Goal: Use online tool/utility: Utilize a website feature to perform a specific function

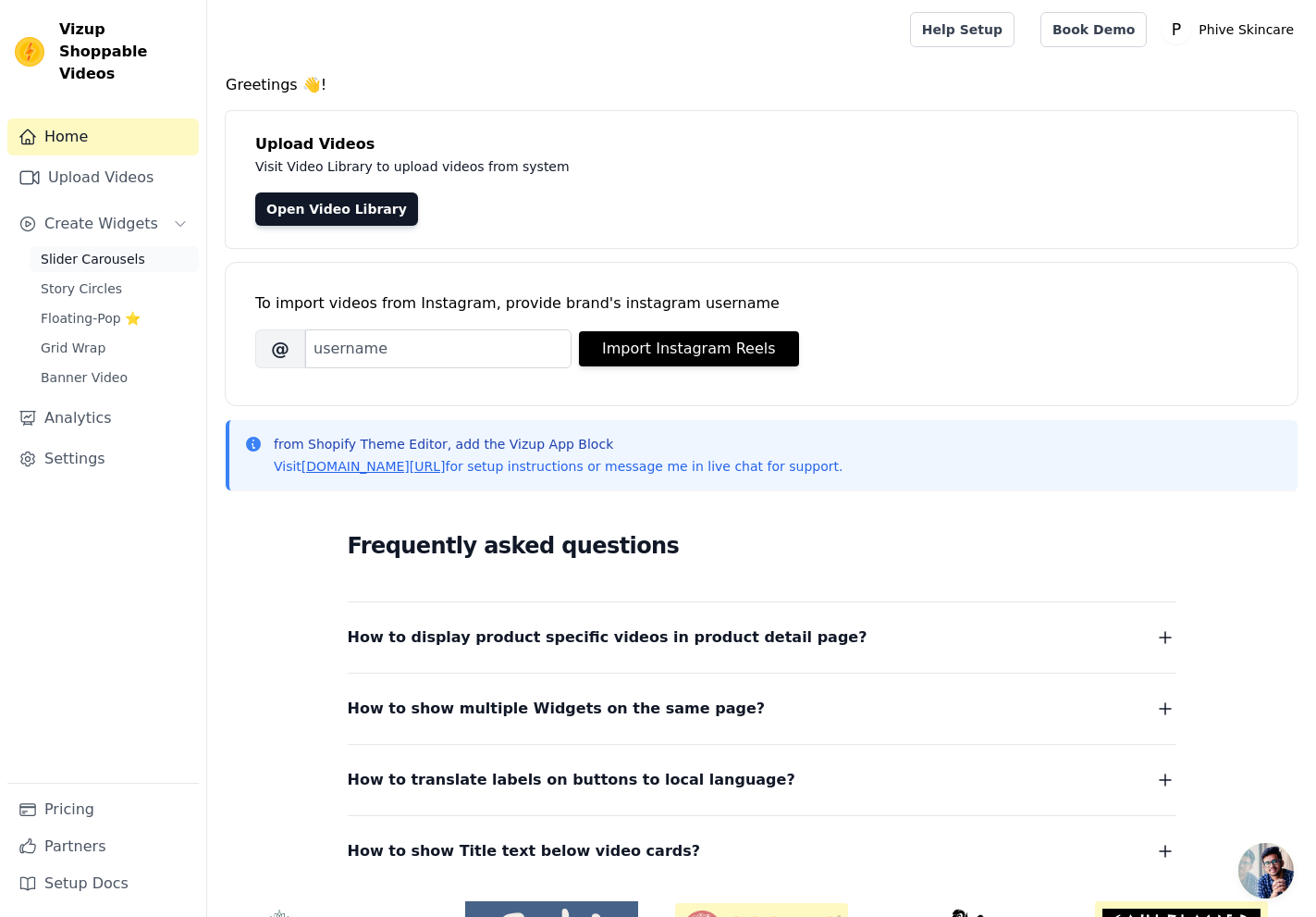
click at [132, 247] on link "Slider Carousels" at bounding box center [114, 259] width 169 height 26
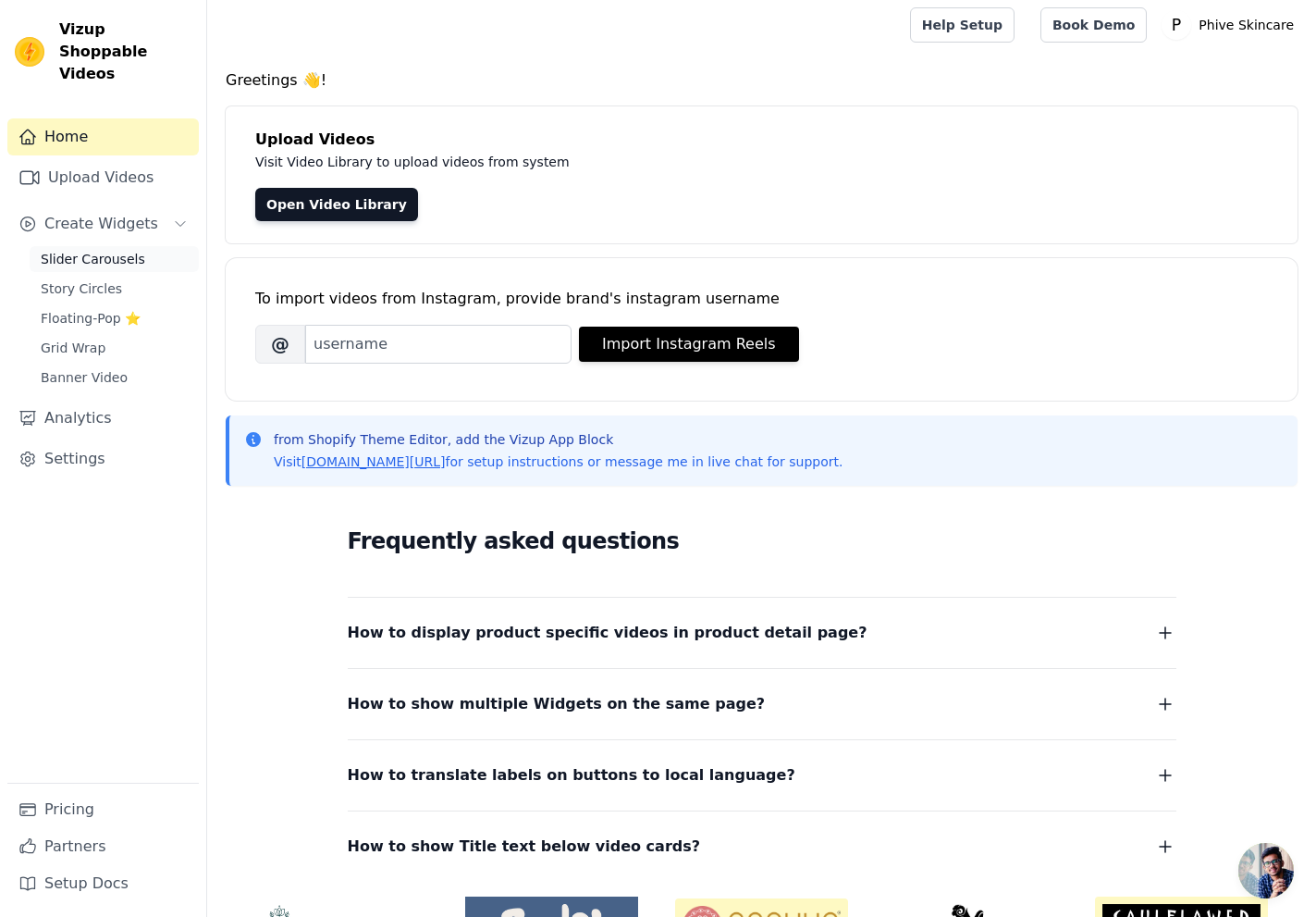
scroll to position [1, 0]
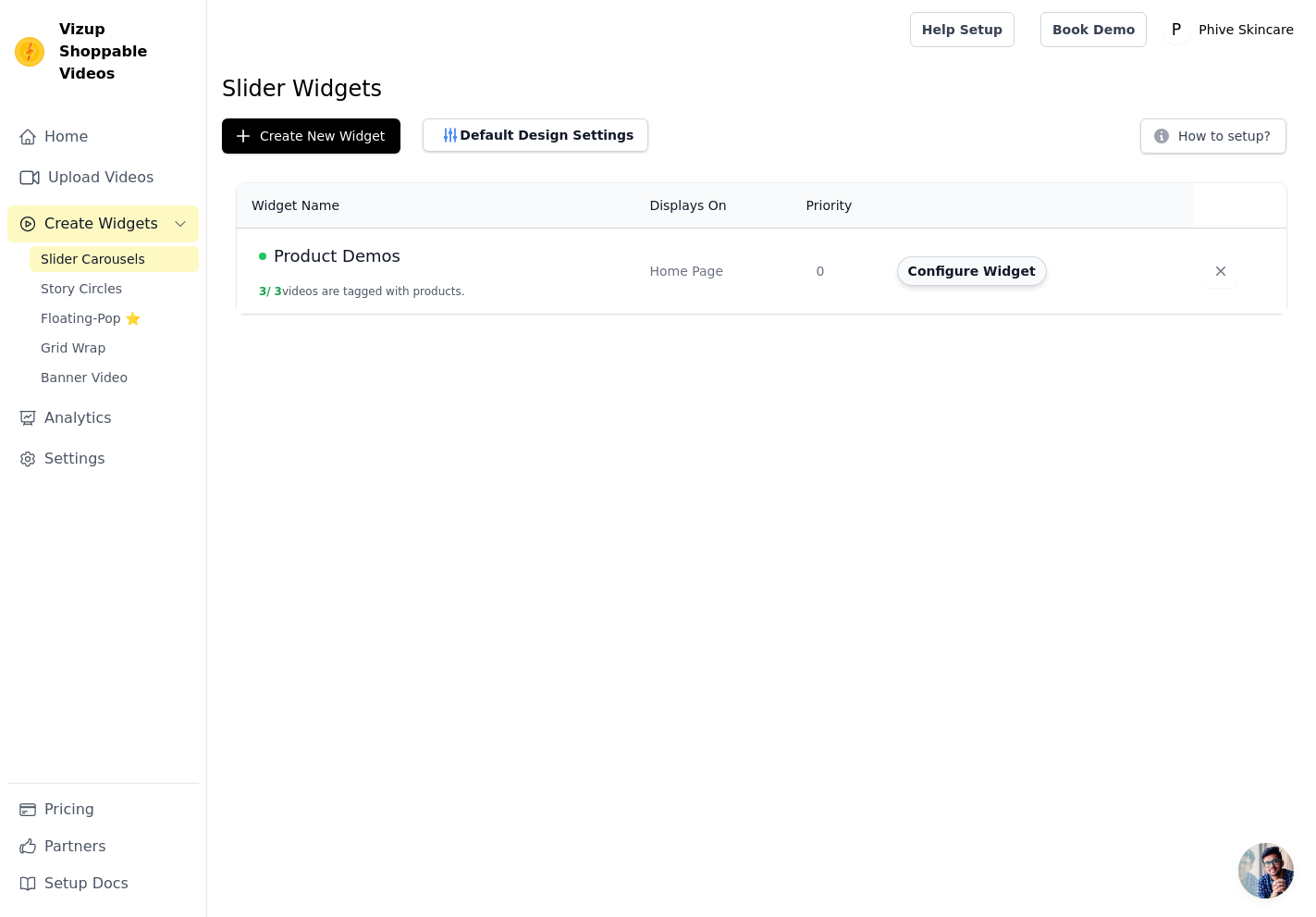
click at [1012, 271] on button "Configure Widget" at bounding box center [972, 271] width 150 height 29
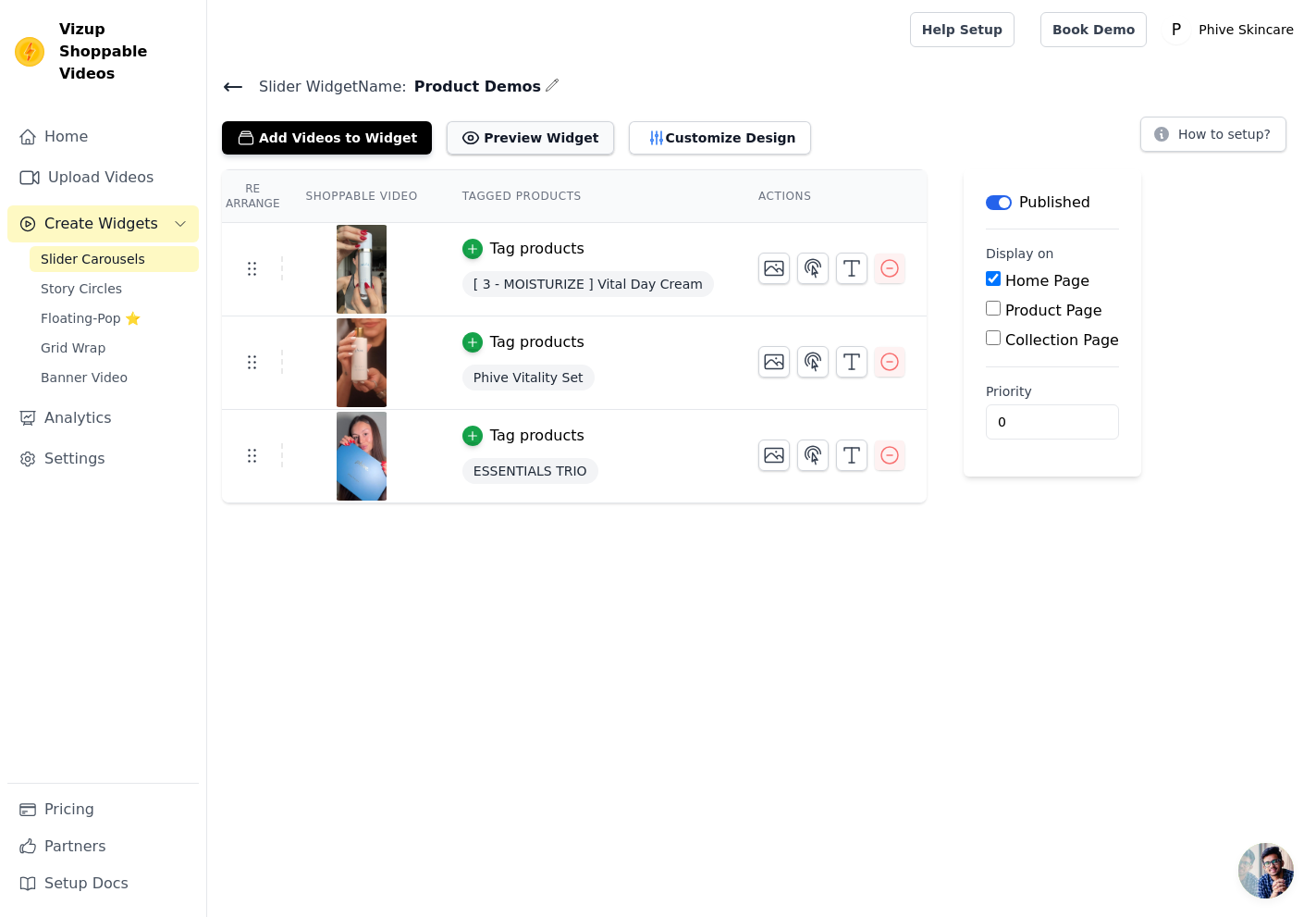
click at [542, 136] on button "Preview Widget" at bounding box center [530, 137] width 167 height 33
click at [110, 249] on span "Slider Carousels" at bounding box center [93, 258] width 104 height 19
